Goal: Task Accomplishment & Management: Complete application form

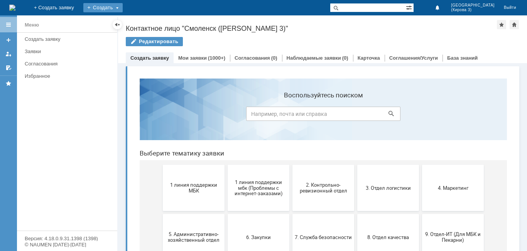
click at [123, 7] on div "Создать" at bounding box center [102, 7] width 39 height 9
click at [143, 20] on link "Заявка" at bounding box center [114, 23] width 59 height 9
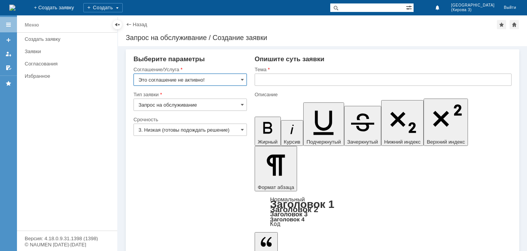
click at [207, 83] on input "Это соглашение не активно!" at bounding box center [189, 80] width 113 height 12
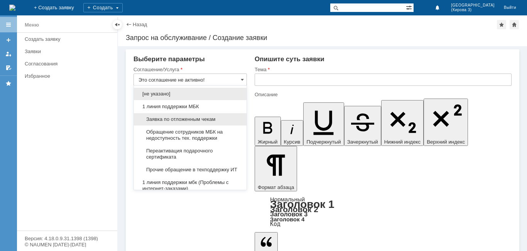
click at [198, 120] on span "Заявка по отложенным чекам" at bounding box center [189, 119] width 103 height 6
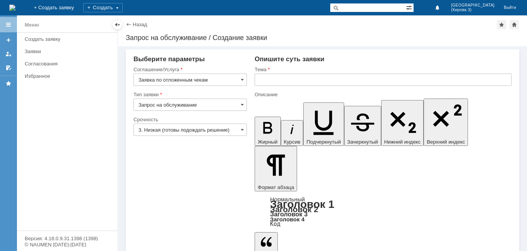
type input "Заявка по отложенным чекам"
drag, startPoint x: 284, startPoint y: 86, endPoint x: 287, endPoint y: 79, distance: 7.3
click at [284, 86] on div "Тема" at bounding box center [382, 78] width 257 height 25
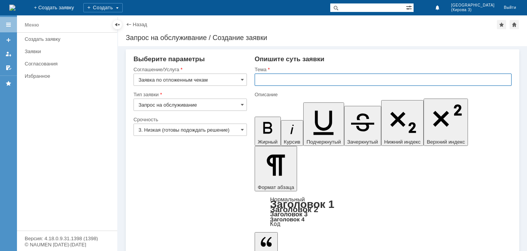
click at [287, 79] on input "text" at bounding box center [382, 80] width 257 height 12
click at [292, 81] on input "добрый вечерудалите пожалуйста от чеки за 04.09" at bounding box center [382, 80] width 257 height 12
type input "добрый вечер удалите пожалуйста от чеки за 04.09"
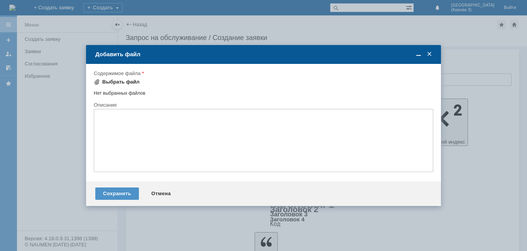
click at [131, 80] on div "Выбрать файл" at bounding box center [120, 82] width 37 height 6
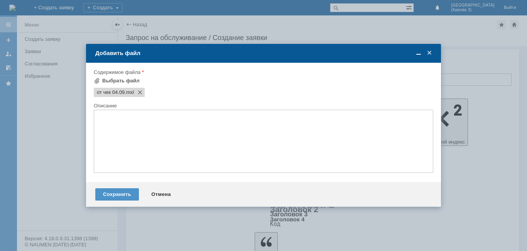
drag, startPoint x: 120, startPoint y: 189, endPoint x: 141, endPoint y: 202, distance: 24.3
click at [123, 191] on div "Сохранить" at bounding box center [117, 195] width 44 height 12
